Goal: Register for event/course

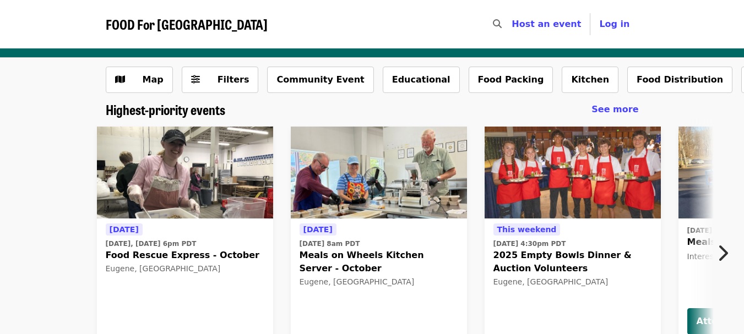
click at [723, 253] on icon "chevron-right icon" at bounding box center [722, 253] width 11 height 21
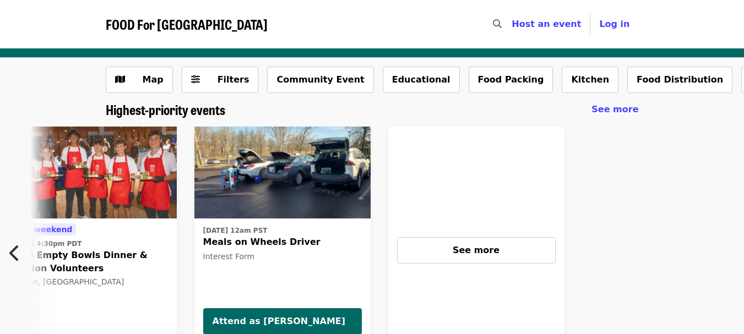
scroll to position [0, 484]
click at [13, 255] on icon "chevron-left icon" at bounding box center [14, 253] width 11 height 21
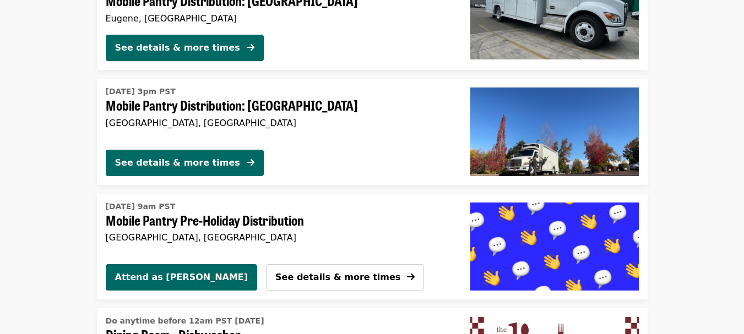
scroll to position [1431, 0]
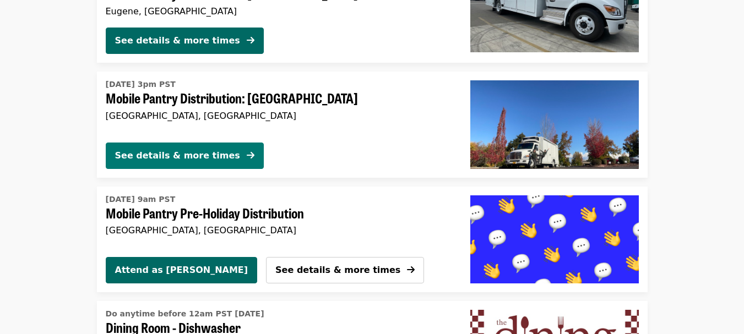
click at [166, 159] on div "See details & more times" at bounding box center [177, 155] width 125 height 13
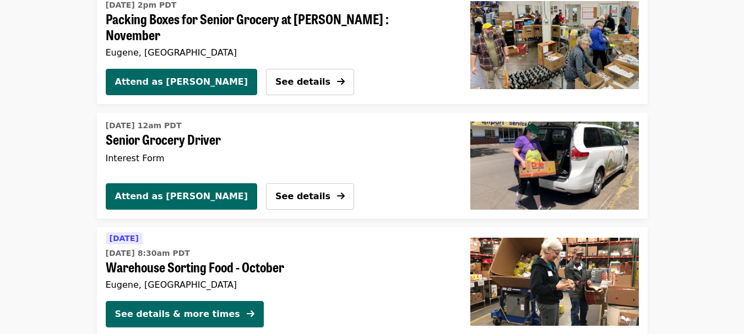
scroll to position [2269, 0]
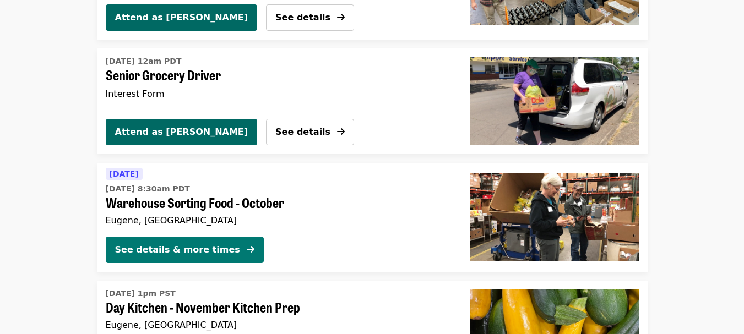
click at [162, 244] on div "See details & more times" at bounding box center [177, 249] width 125 height 13
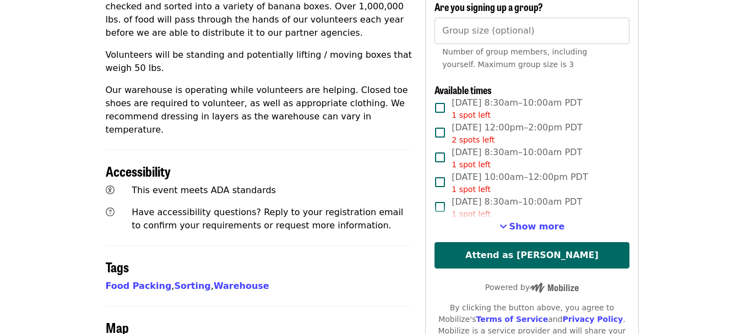
scroll to position [495, 0]
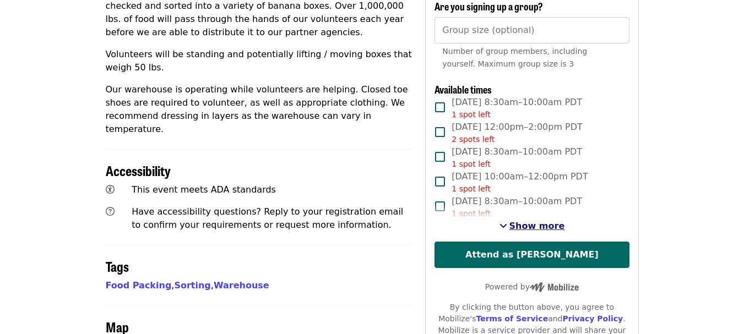
click at [531, 221] on span "Show more" at bounding box center [537, 226] width 56 height 10
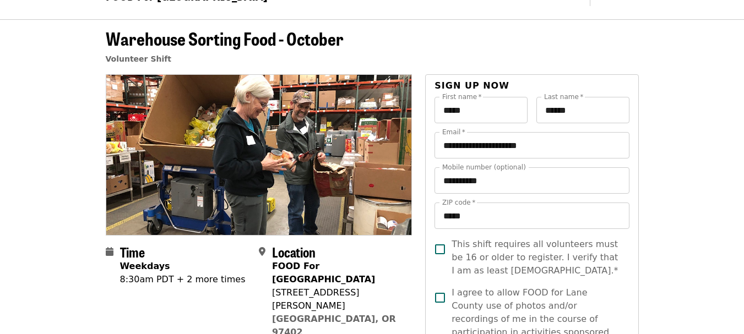
scroll to position [0, 0]
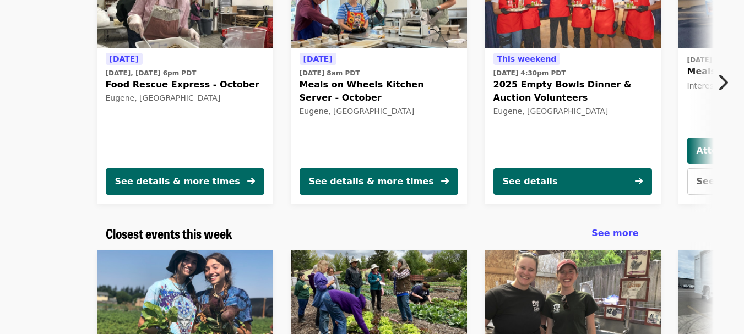
scroll to position [148, 0]
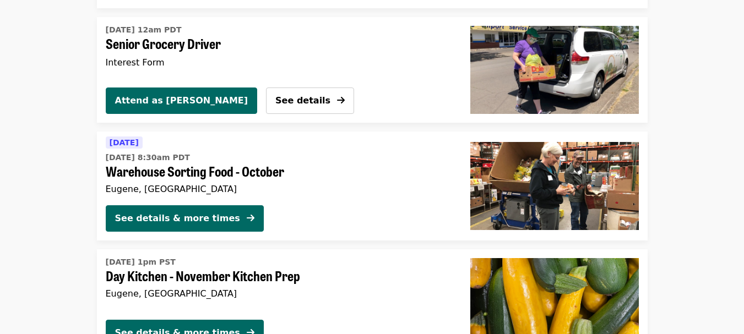
scroll to position [2312, 0]
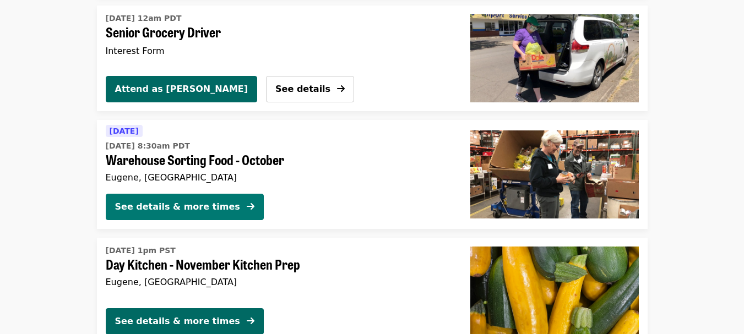
click at [181, 206] on div "See details & more times" at bounding box center [177, 206] width 125 height 13
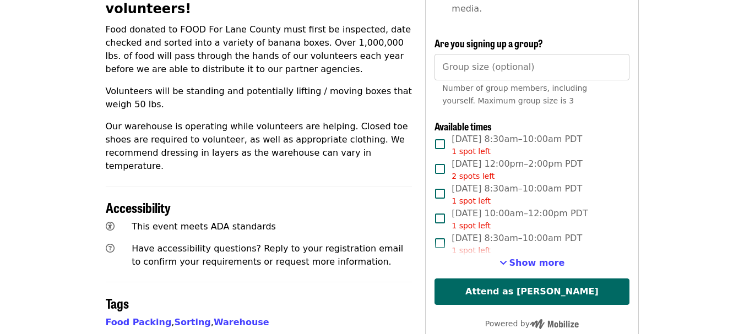
scroll to position [495, 0]
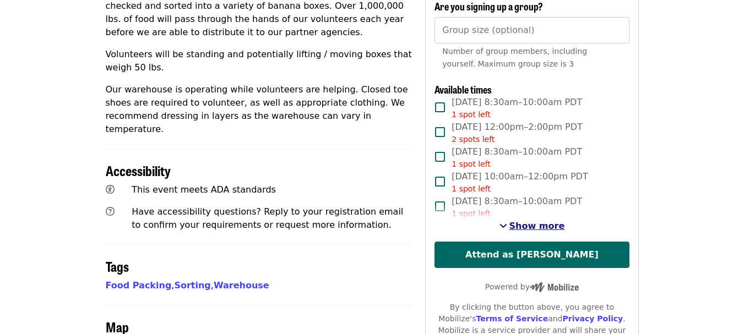
click at [544, 221] on span "Show more" at bounding box center [537, 226] width 56 height 10
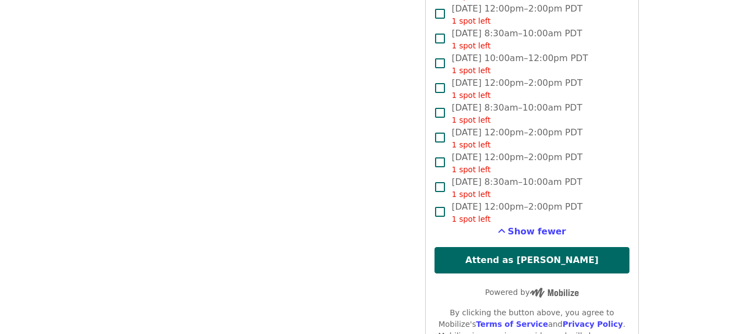
scroll to position [1211, 0]
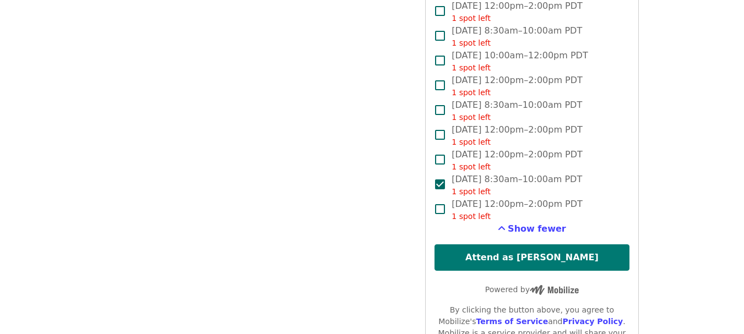
click at [532, 244] on button "Attend as [PERSON_NAME]" at bounding box center [531, 257] width 194 height 26
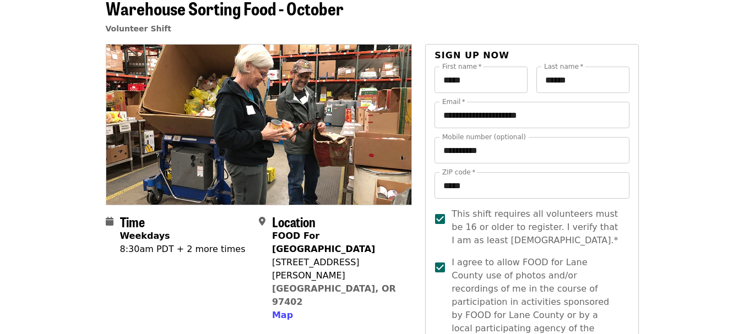
scroll to position [0, 0]
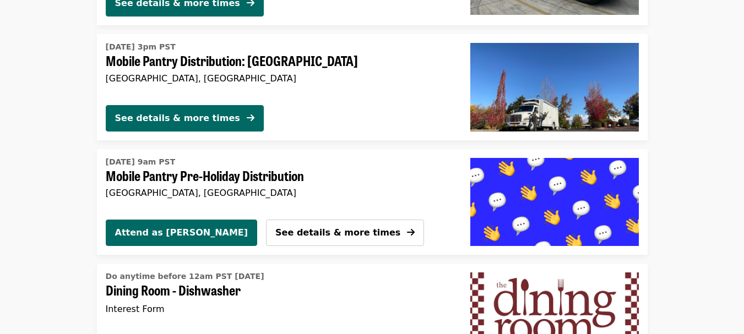
scroll to position [1469, 0]
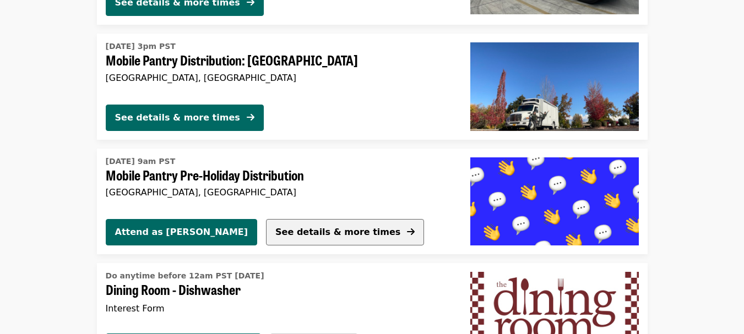
click at [275, 230] on span "See details & more times" at bounding box center [337, 232] width 125 height 10
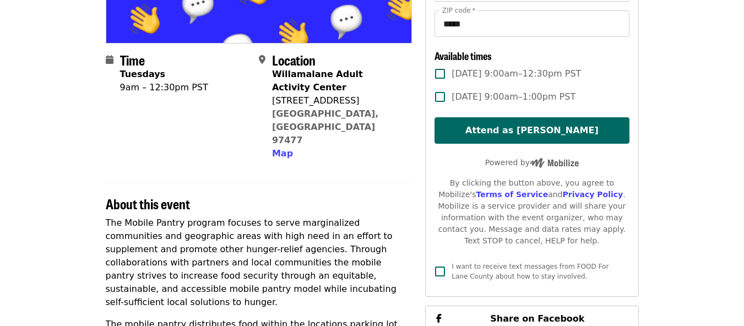
scroll to position [55, 0]
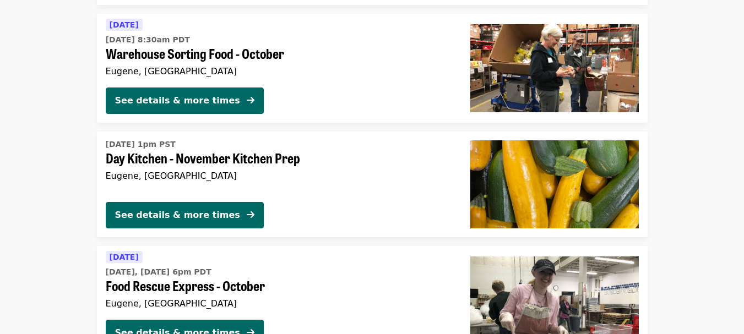
scroll to position [2400, 0]
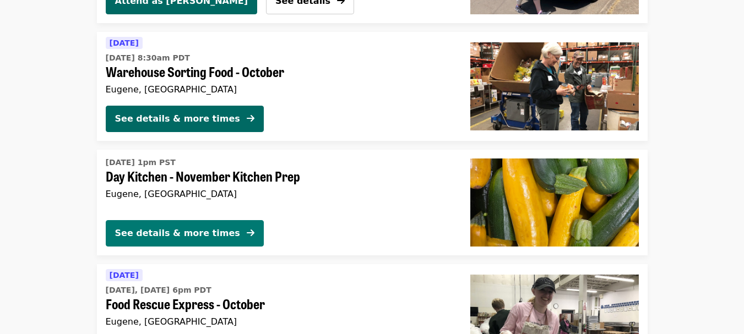
click at [162, 231] on div "See details & more times" at bounding box center [177, 233] width 125 height 13
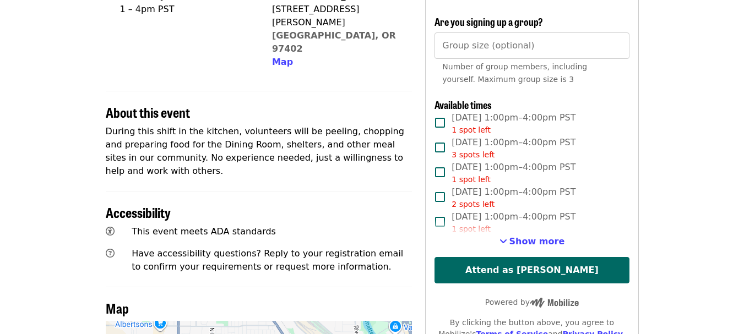
scroll to position [330, 0]
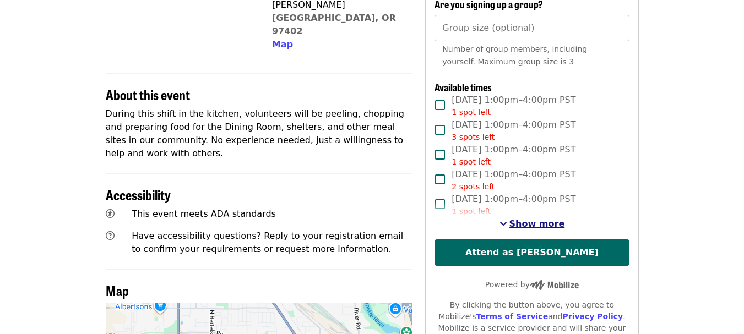
click at [537, 225] on span "Show more" at bounding box center [537, 223] width 56 height 10
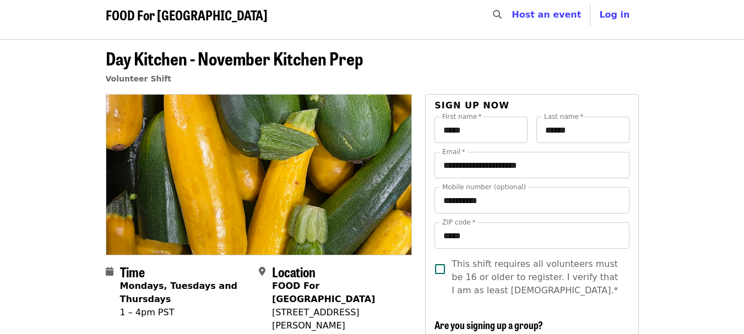
scroll to position [0, 0]
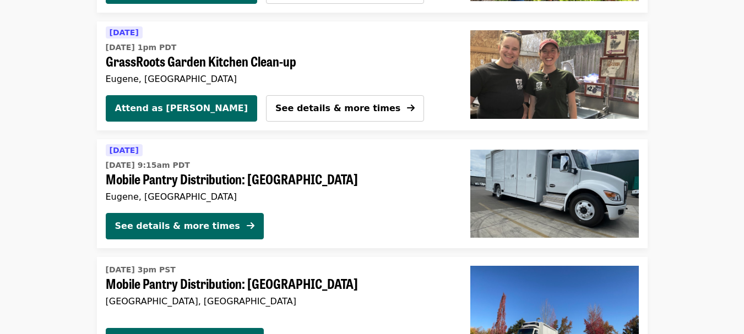
scroll to position [1304, 0]
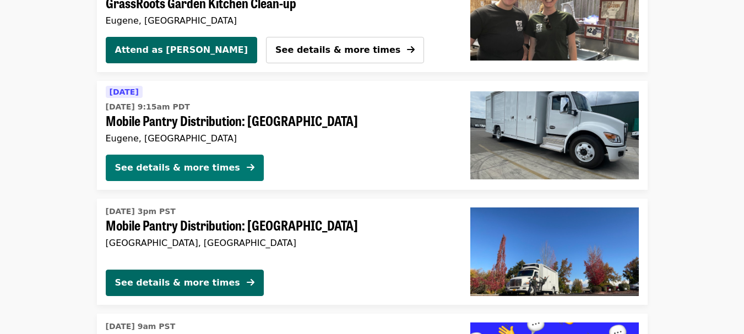
click at [164, 168] on div "See details & more times" at bounding box center [177, 167] width 125 height 13
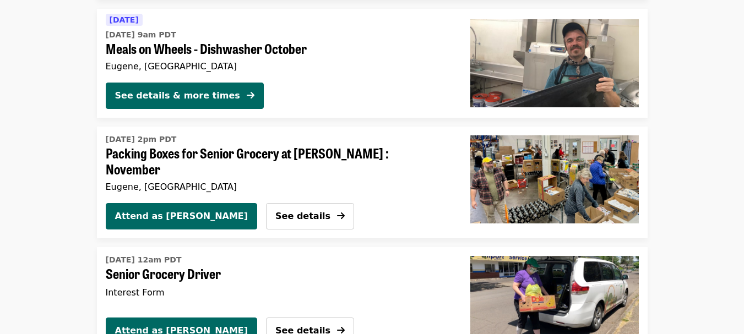
scroll to position [2086, 0]
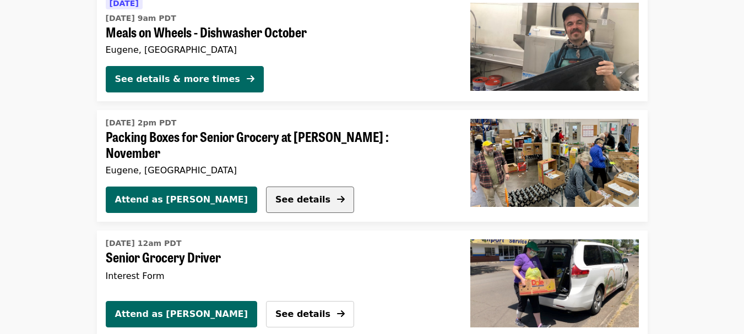
click at [275, 196] on span "See details" at bounding box center [302, 199] width 55 height 10
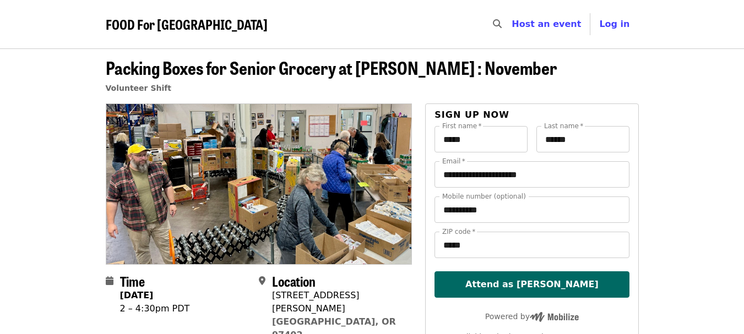
scroll to position [55, 0]
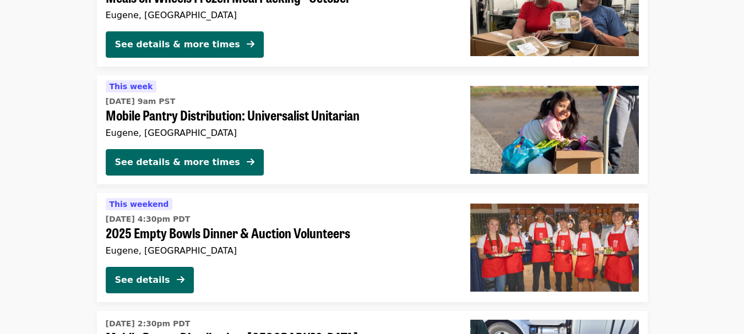
scroll to position [2815, 0]
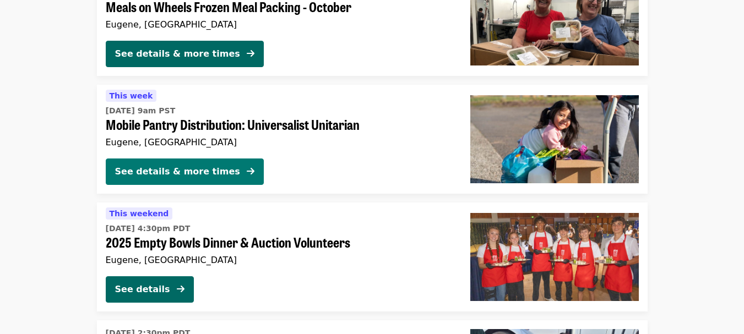
click at [178, 168] on div "See details & more times" at bounding box center [177, 171] width 125 height 13
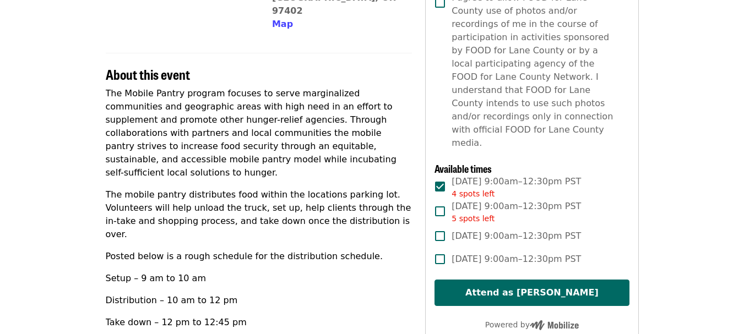
scroll to position [330, 0]
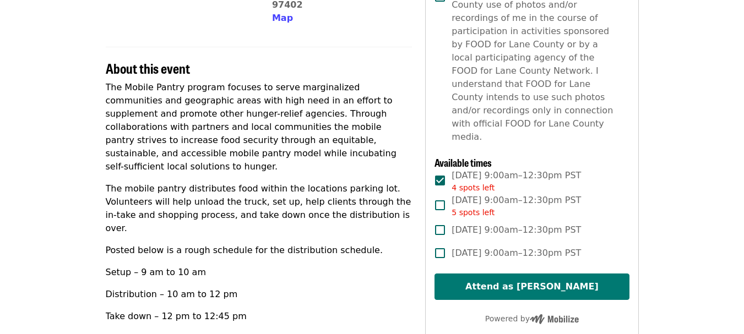
click at [522, 274] on button "Attend as [PERSON_NAME]" at bounding box center [531, 287] width 194 height 26
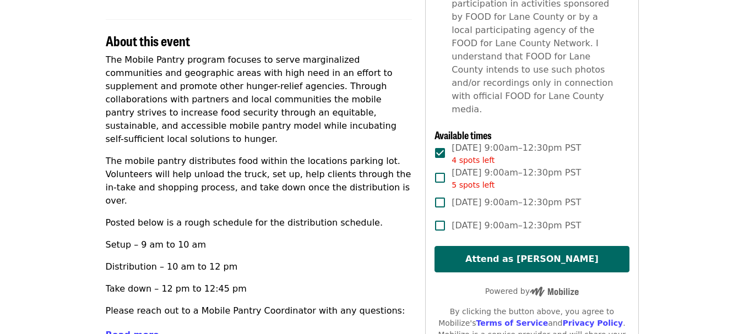
scroll to position [377, 0]
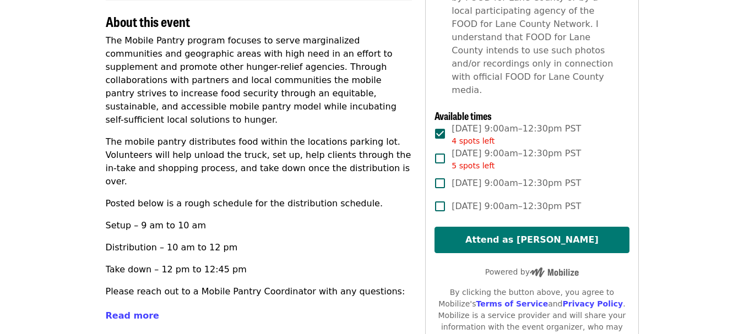
click at [515, 227] on button "Attend as [PERSON_NAME]" at bounding box center [531, 240] width 194 height 26
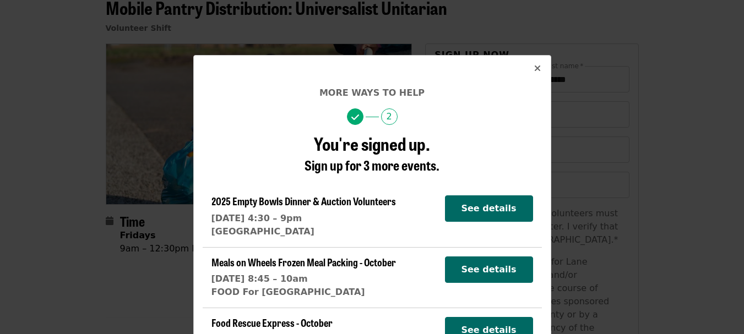
scroll to position [47, 0]
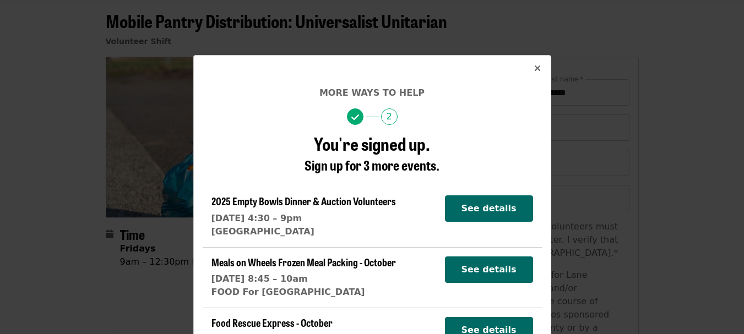
click at [534, 69] on icon "times icon" at bounding box center [537, 68] width 7 height 10
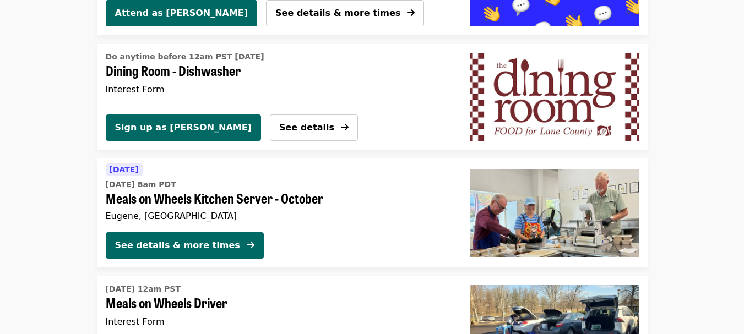
scroll to position [1684, 0]
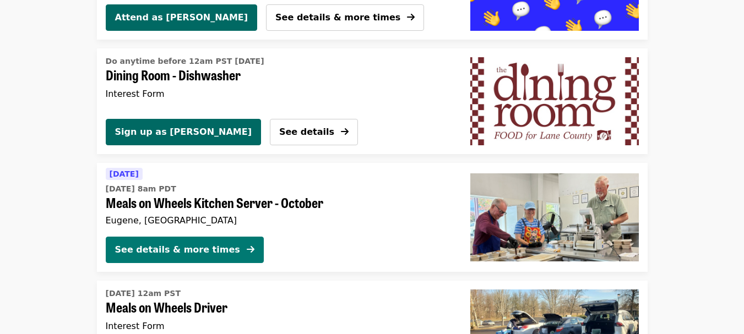
click at [168, 249] on div "See details & more times" at bounding box center [177, 249] width 125 height 13
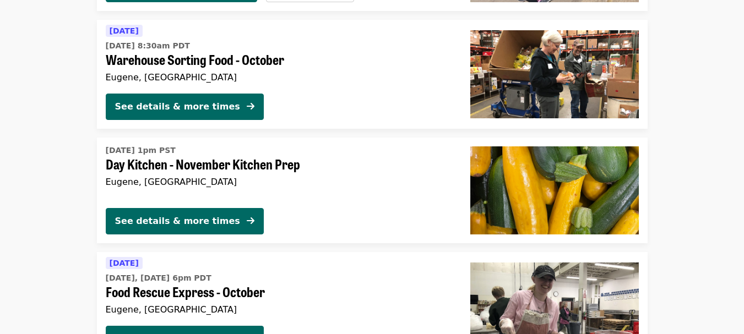
scroll to position [2522, 0]
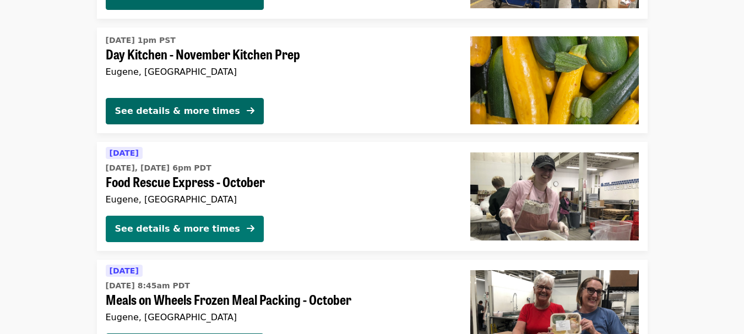
click at [143, 222] on div "See details & more times" at bounding box center [177, 228] width 125 height 13
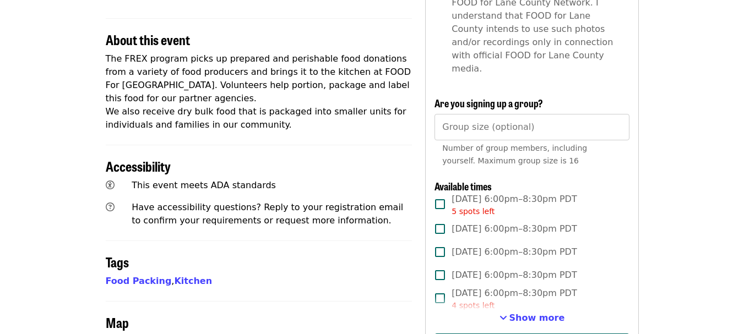
scroll to position [440, 0]
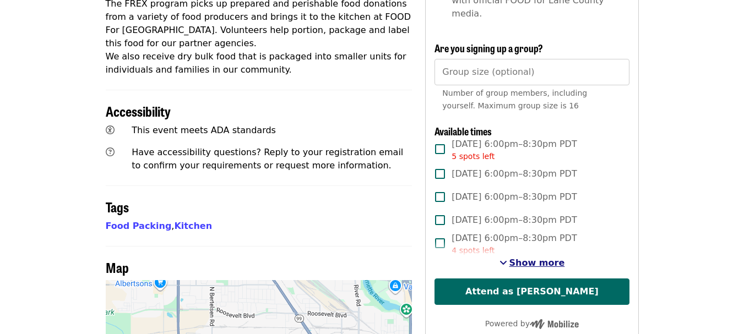
click at [526, 258] on span "Show more" at bounding box center [537, 263] width 56 height 10
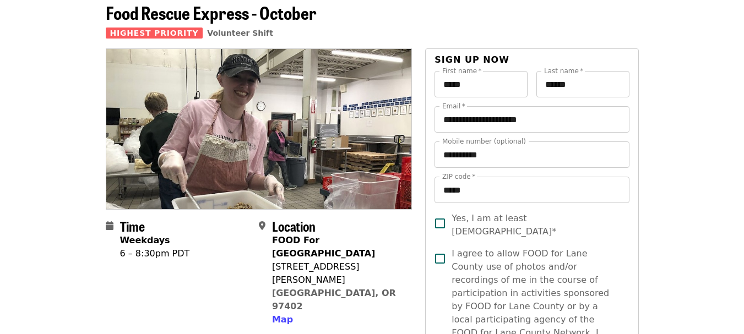
scroll to position [0, 0]
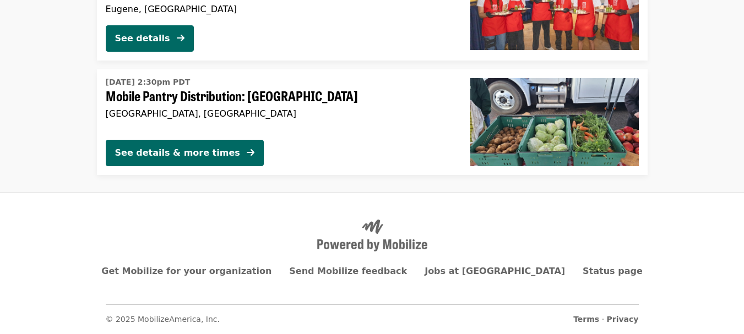
scroll to position [3059, 0]
